Goal: Communication & Community: Participate in discussion

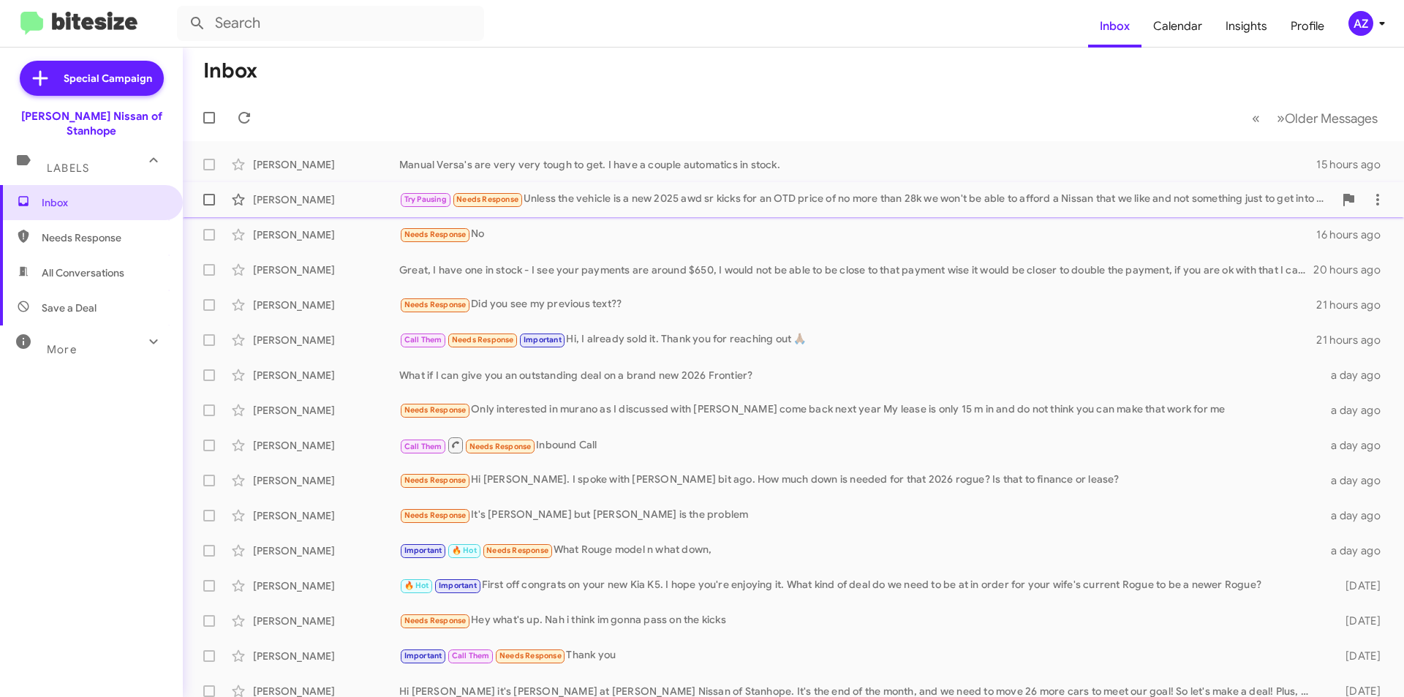
click at [354, 200] on div "[PERSON_NAME]" at bounding box center [326, 199] width 146 height 15
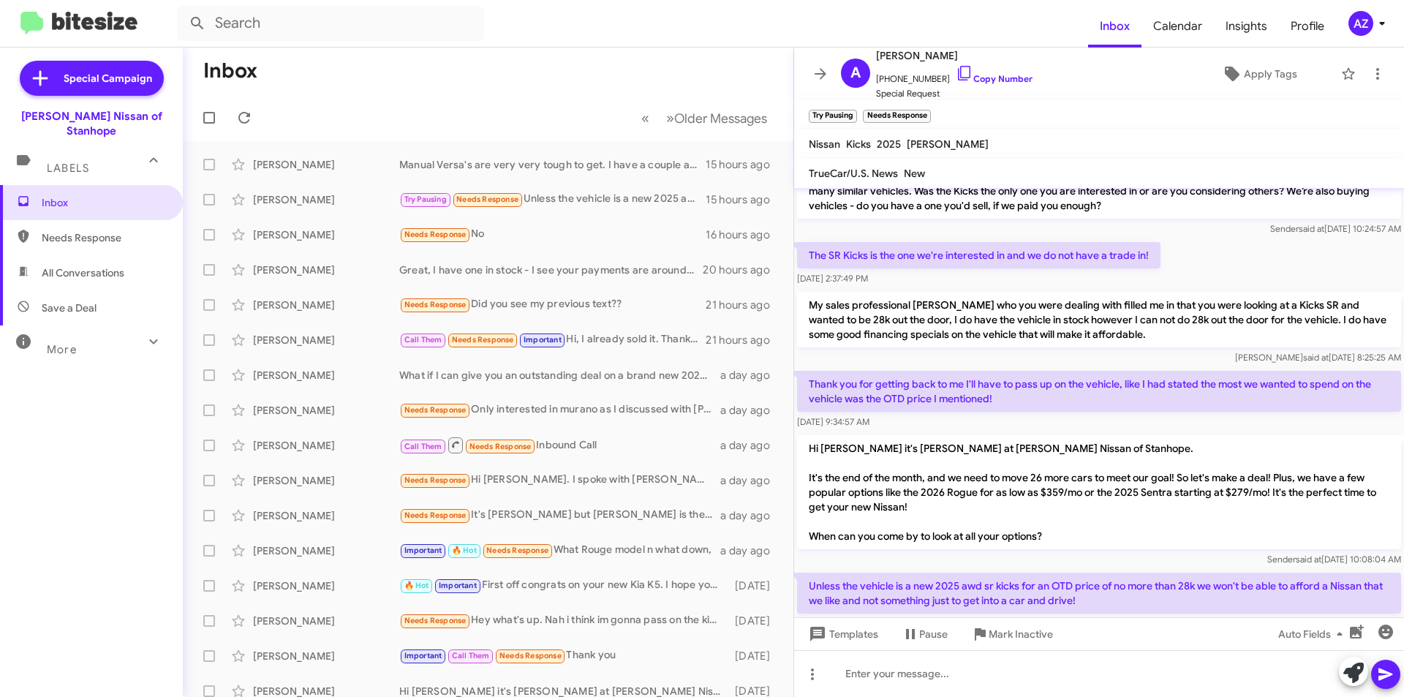
scroll to position [135, 0]
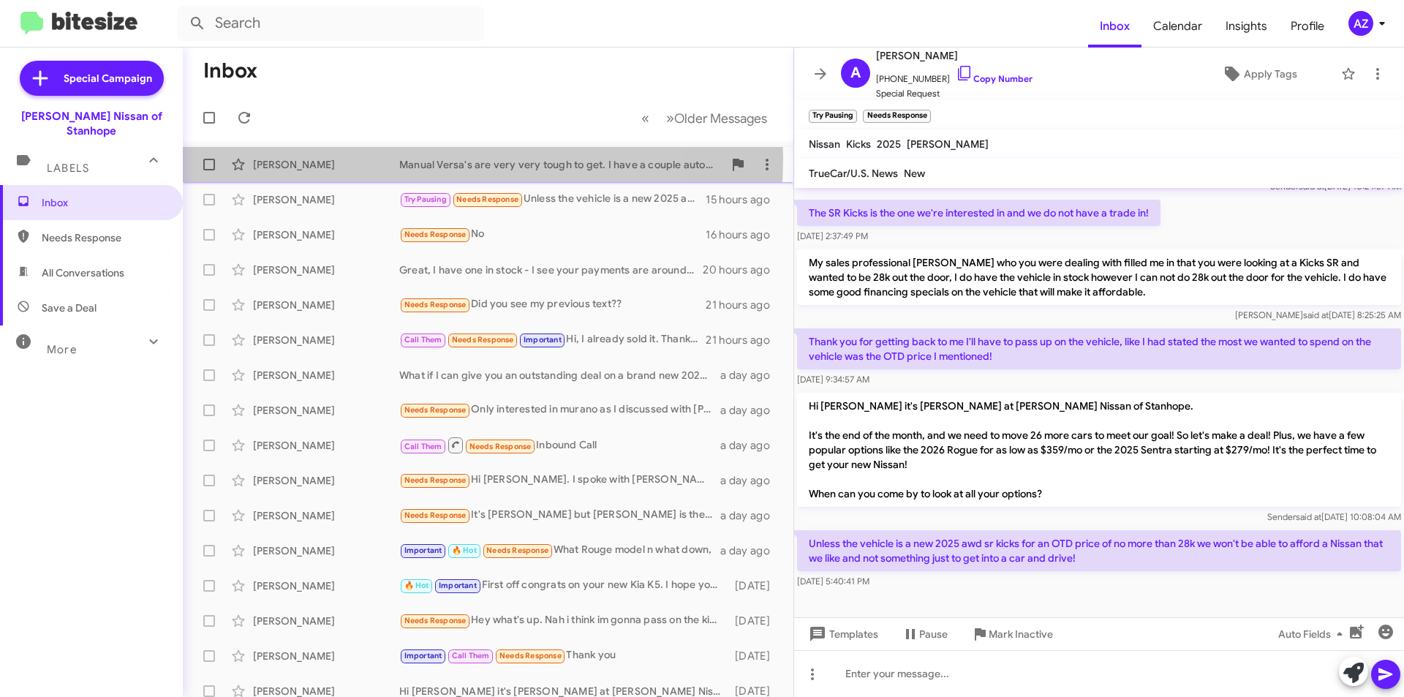
click at [361, 159] on div "[PERSON_NAME]" at bounding box center [326, 164] width 146 height 15
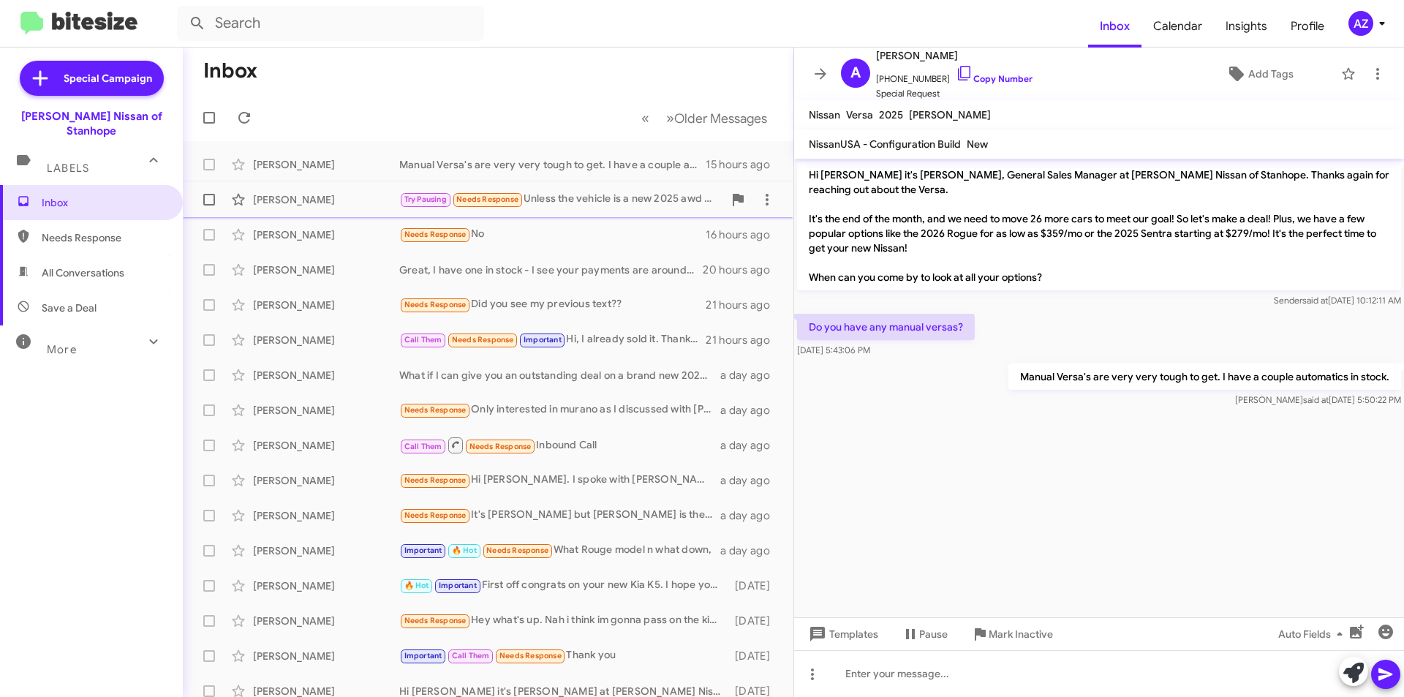
click at [356, 193] on div "[PERSON_NAME]" at bounding box center [326, 199] width 146 height 15
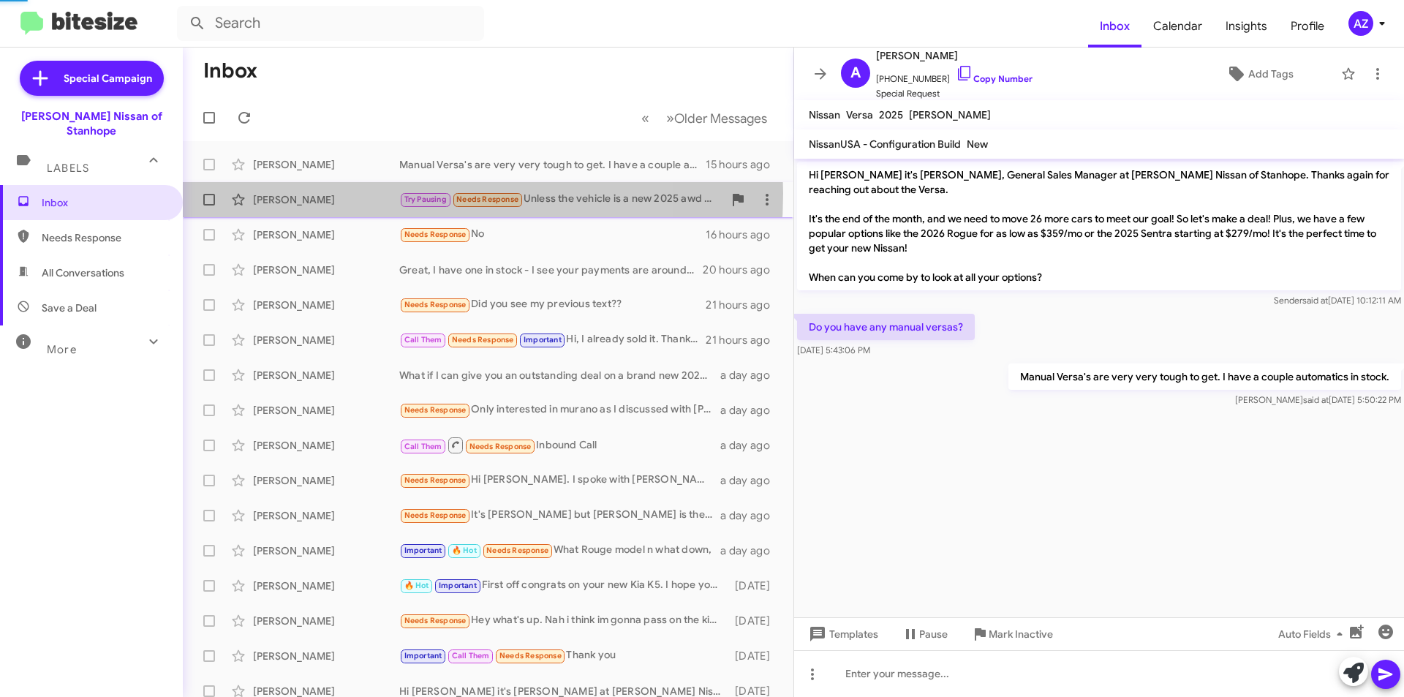
scroll to position [105, 0]
